Goal: Task Accomplishment & Management: Complete application form

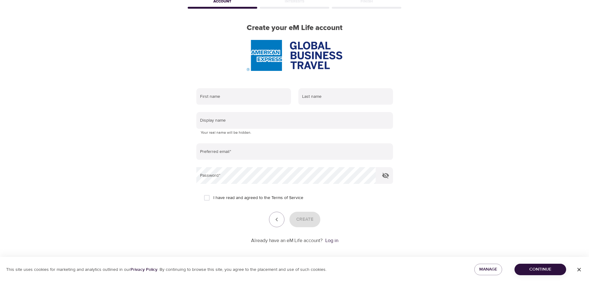
scroll to position [39, 0]
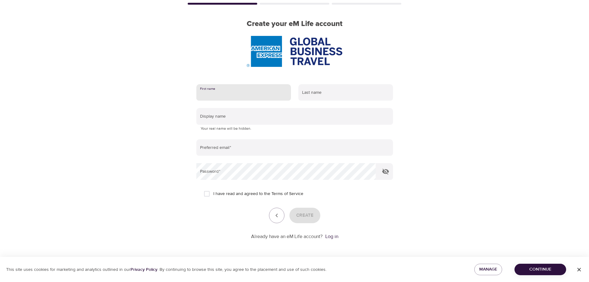
click at [230, 91] on input "text" at bounding box center [243, 92] width 95 height 17
type input "[PERSON_NAME]"
type input "Lo"
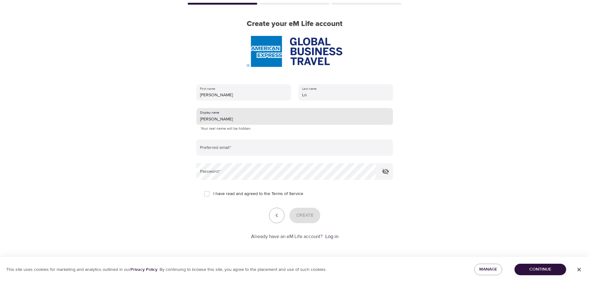
type input "[PERSON_NAME]"
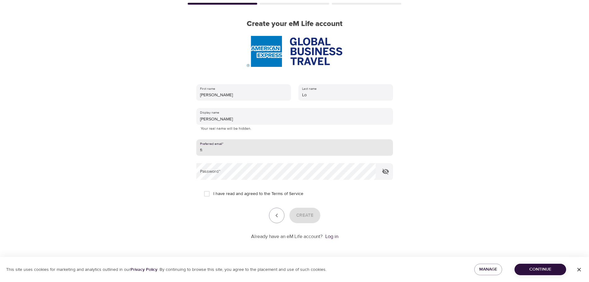
type input "f"
type input "[PERSON_NAME][EMAIL_ADDRESS][DOMAIN_NAME]"
click at [207, 195] on input "I have read and agreed to the Terms of Service" at bounding box center [206, 193] width 13 height 13
checkbox input "true"
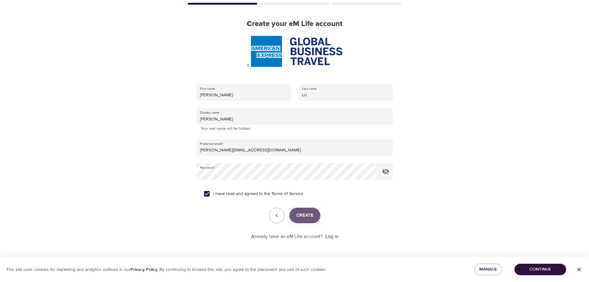
click at [315, 212] on button "Create" at bounding box center [304, 214] width 31 height 15
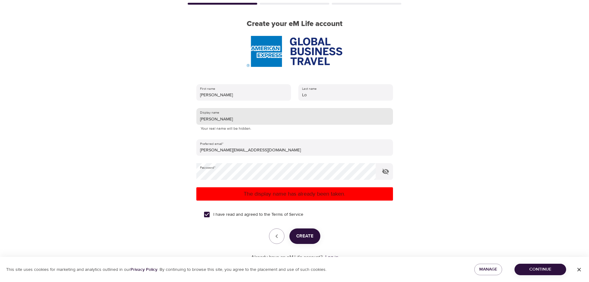
click at [231, 121] on input "[PERSON_NAME]" at bounding box center [294, 116] width 197 height 17
drag, startPoint x: 220, startPoint y: 120, endPoint x: 186, endPoint y: 121, distance: 34.3
click at [186, 121] on div "User Profile Account Interests Finish Create your eM Life account First name [P…" at bounding box center [294, 102] width 353 height 282
type input "D"
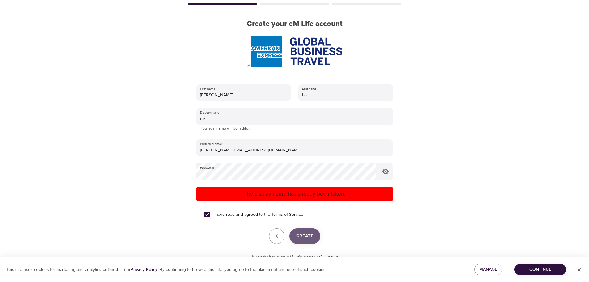
click at [311, 238] on span "Create" at bounding box center [304, 236] width 17 height 8
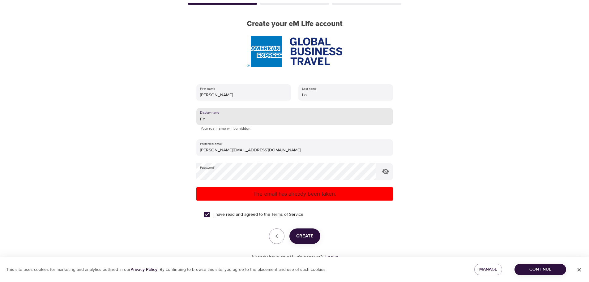
click at [214, 122] on input "FY" at bounding box center [294, 116] width 197 height 17
type input "FYLO"
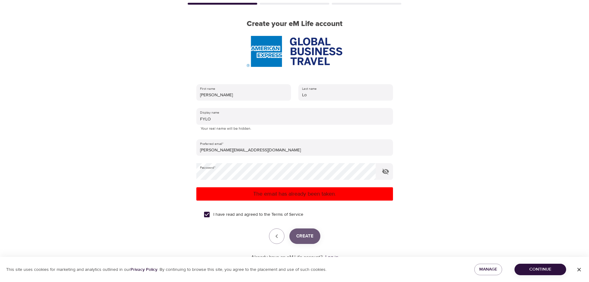
click at [311, 239] on span "Create" at bounding box center [304, 236] width 17 height 8
